Goal: Book appointment/travel/reservation

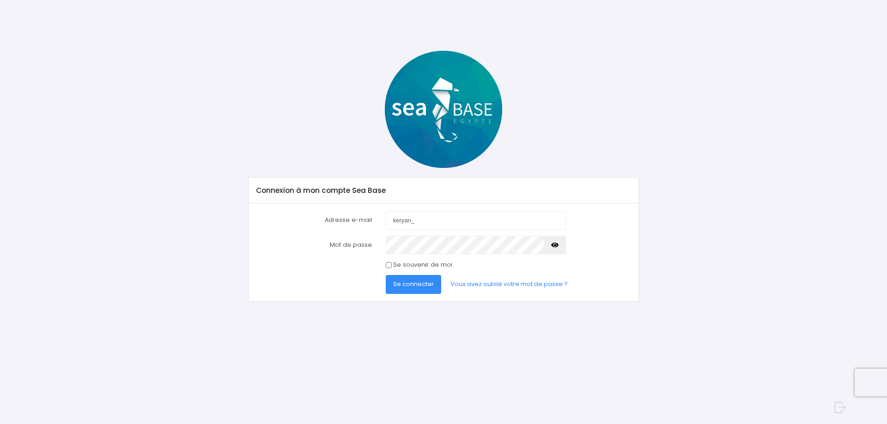
type input "[EMAIL_ADDRESS][DOMAIN_NAME]"
click at [411, 284] on span "Se connecter" at bounding box center [413, 284] width 41 height 9
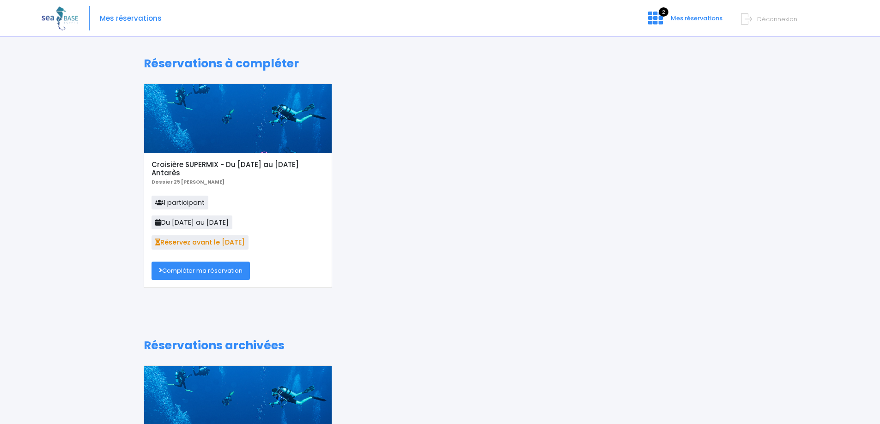
click at [217, 267] on link "Compléter ma réservation" at bounding box center [200, 271] width 98 height 18
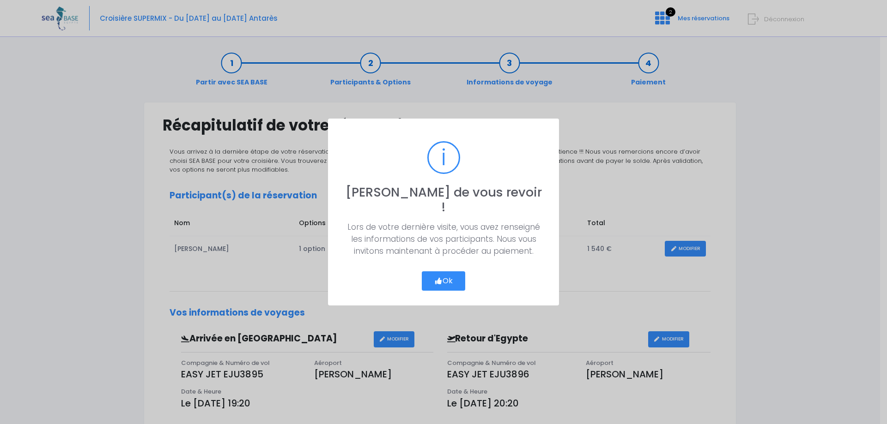
click at [437, 272] on button "Ok" at bounding box center [443, 281] width 43 height 19
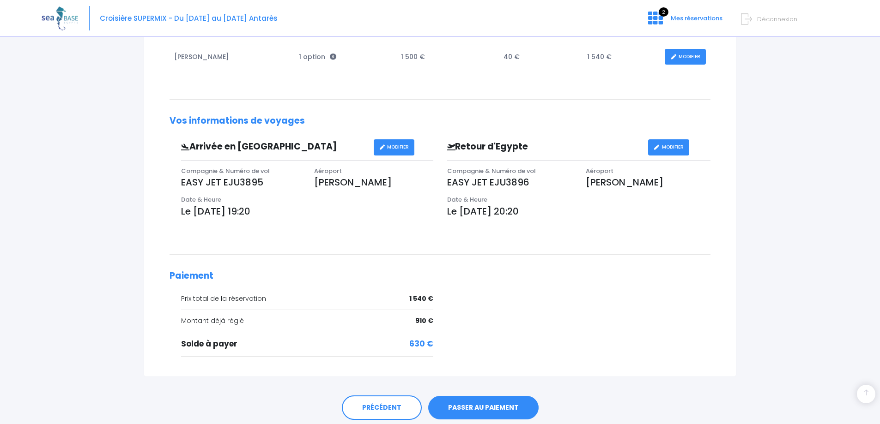
scroll to position [225, 0]
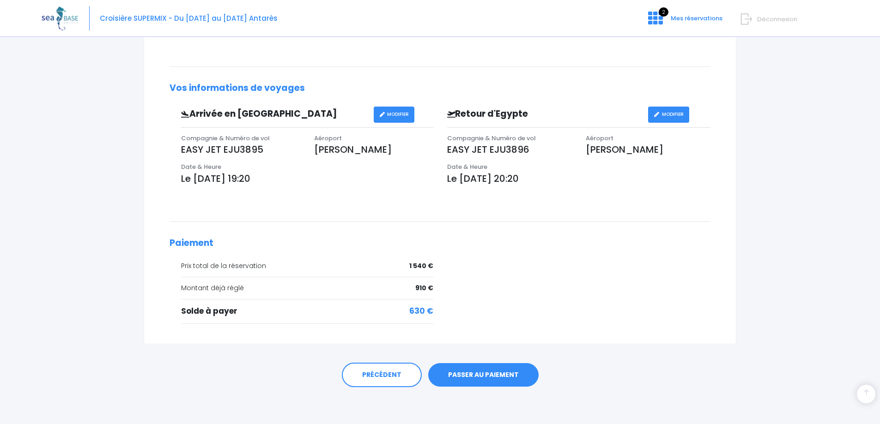
click at [499, 376] on link "PASSER AU PAIEMENT" at bounding box center [483, 375] width 110 height 24
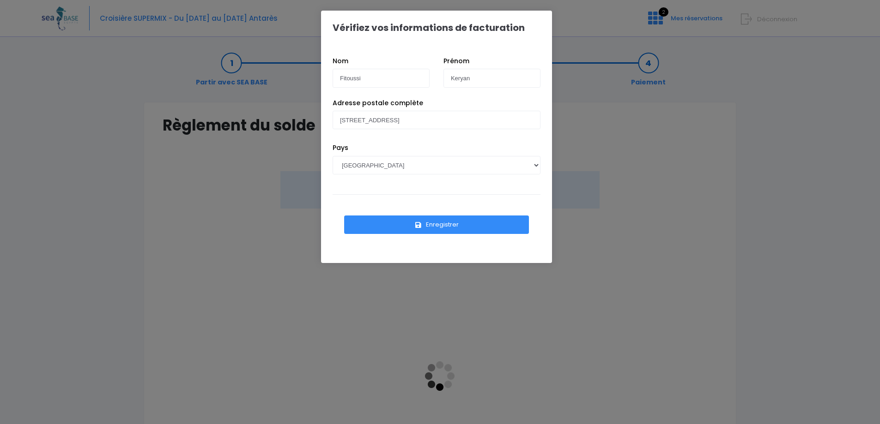
click at [399, 225] on button "Enregistrer" at bounding box center [436, 225] width 185 height 18
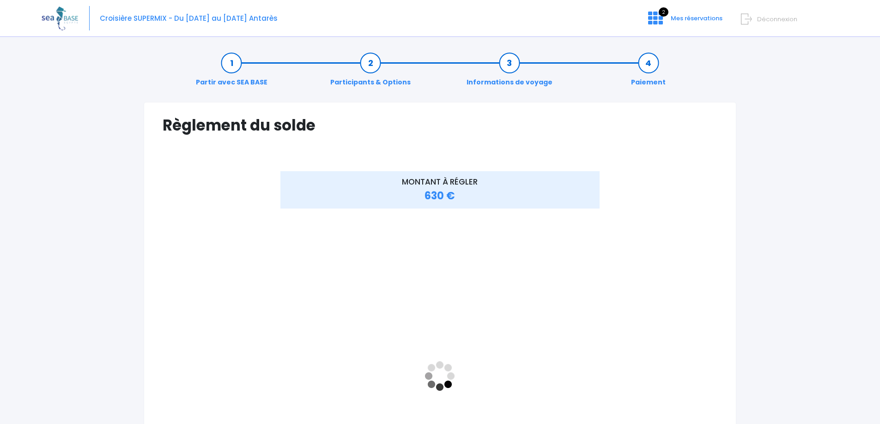
click at [632, 249] on div "MONTANT À RÉGLER 630 €" at bounding box center [440, 383] width 555 height 425
click at [447, 197] on span "630 €" at bounding box center [439, 196] width 30 height 14
click at [665, 8] on span "2" at bounding box center [663, 11] width 10 height 9
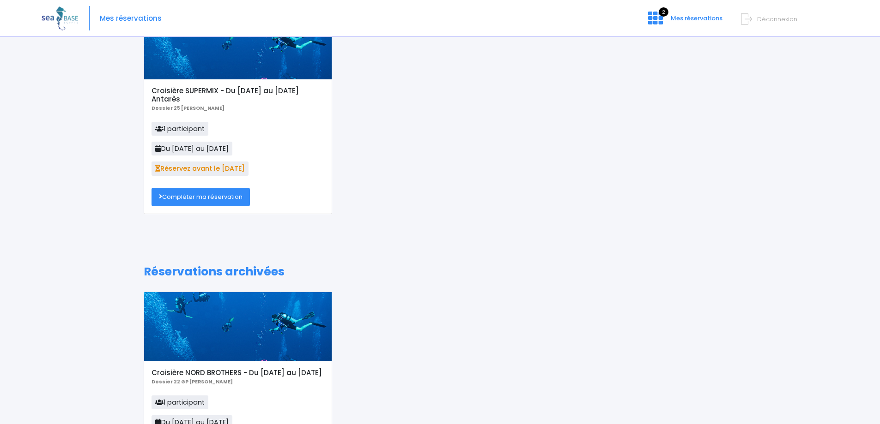
scroll to position [66, 0]
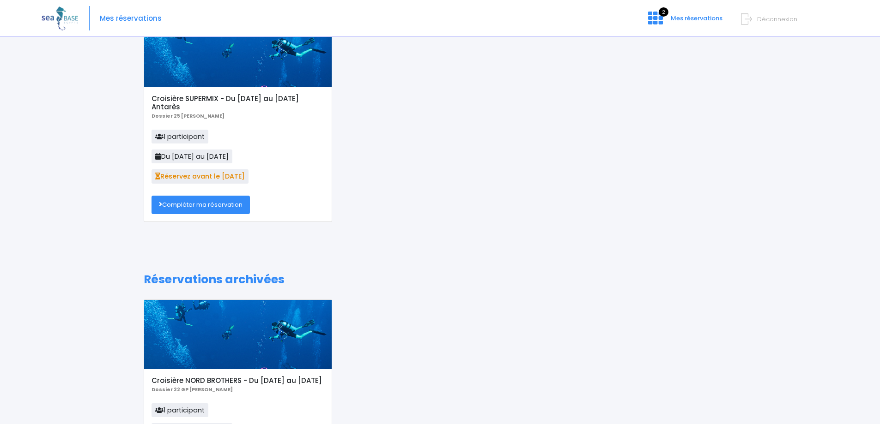
click at [205, 210] on link "Compléter ma réservation" at bounding box center [200, 205] width 98 height 18
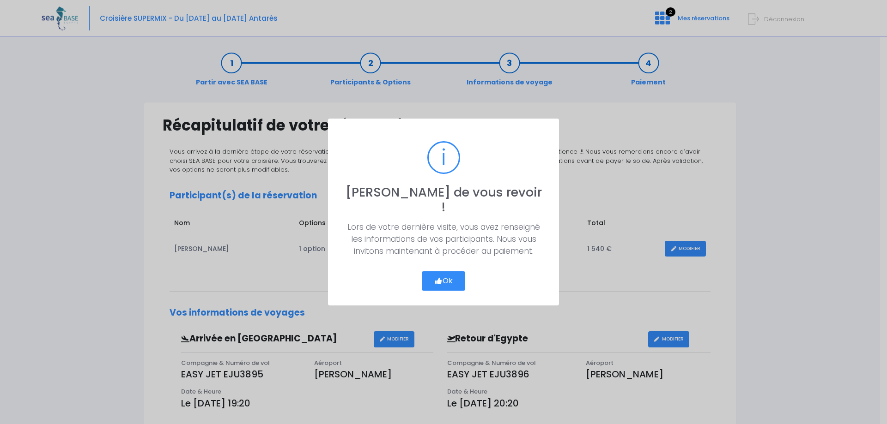
click at [445, 276] on button "Ok" at bounding box center [443, 281] width 43 height 19
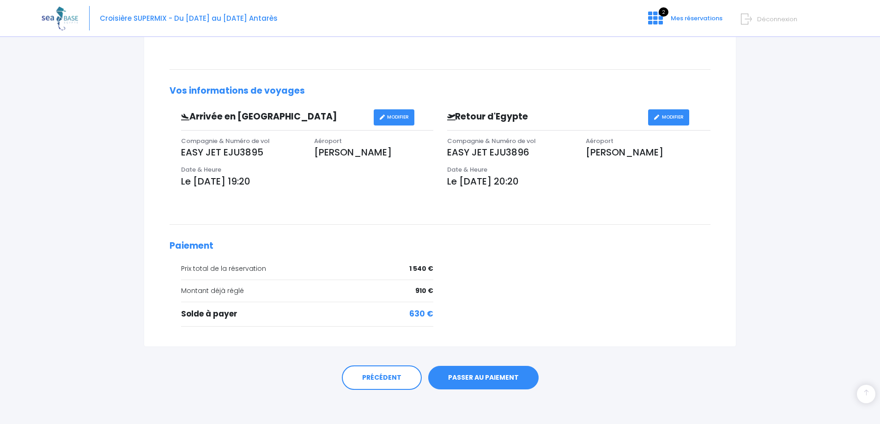
scroll to position [225, 0]
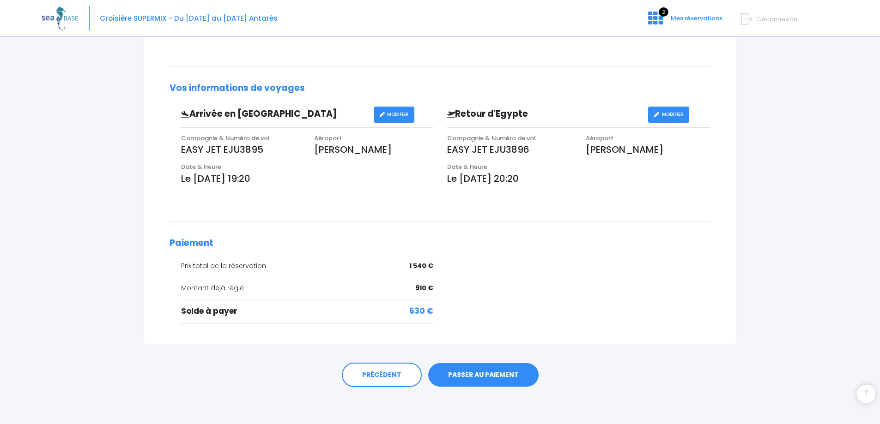
click at [469, 379] on link "PASSER AU PAIEMENT" at bounding box center [483, 375] width 110 height 24
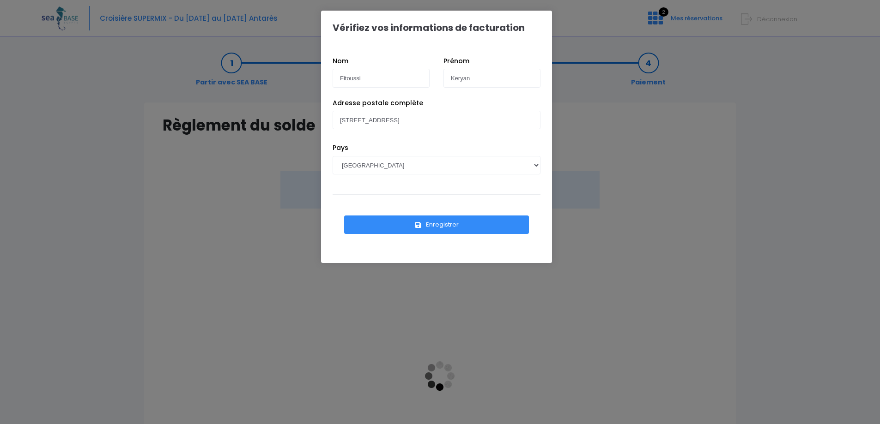
click at [407, 222] on button "Enregistrer" at bounding box center [436, 225] width 185 height 18
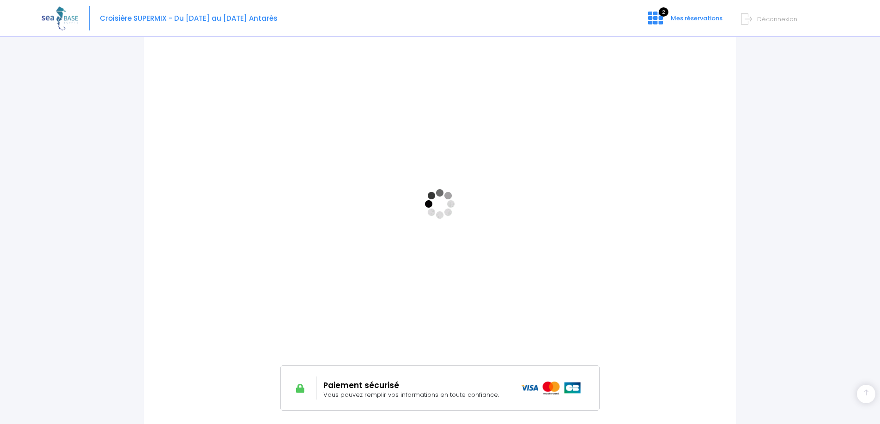
scroll to position [267, 0]
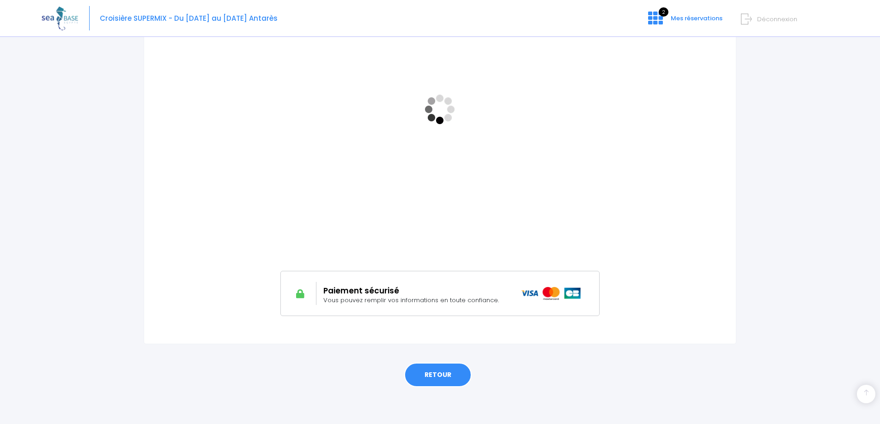
click at [435, 384] on link "RETOUR" at bounding box center [437, 375] width 67 height 25
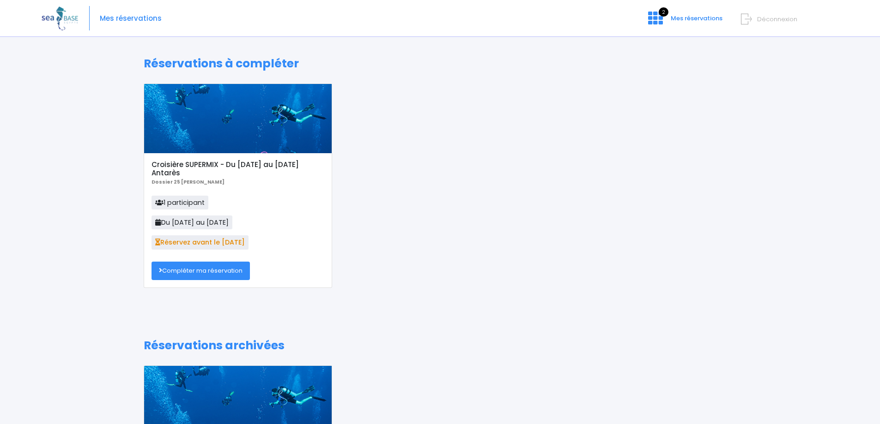
click at [222, 272] on link "Compléter ma réservation" at bounding box center [200, 271] width 98 height 18
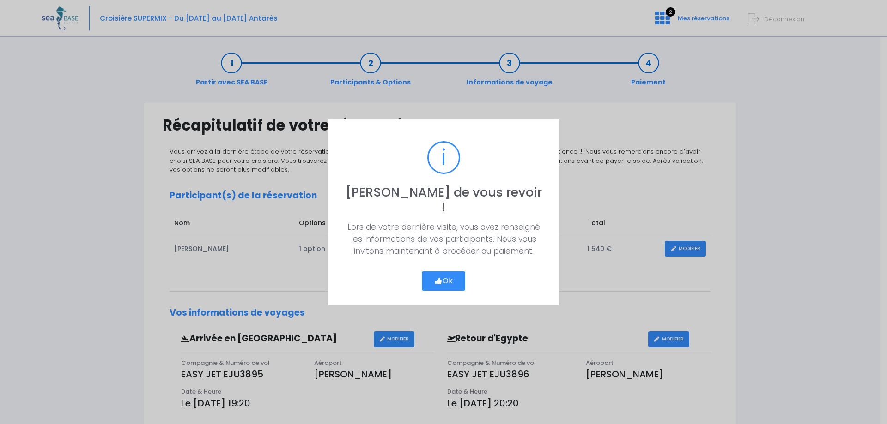
click at [445, 272] on button "Ok" at bounding box center [443, 281] width 43 height 19
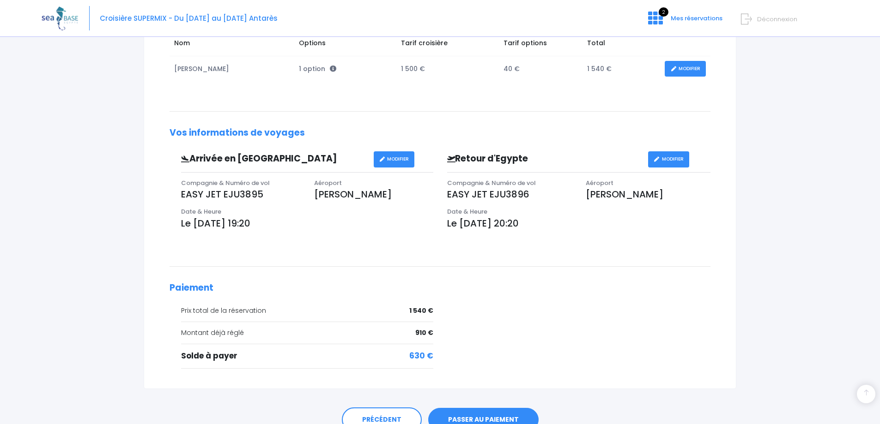
scroll to position [225, 0]
